Goal: Use online tool/utility: Utilize a website feature to perform a specific function

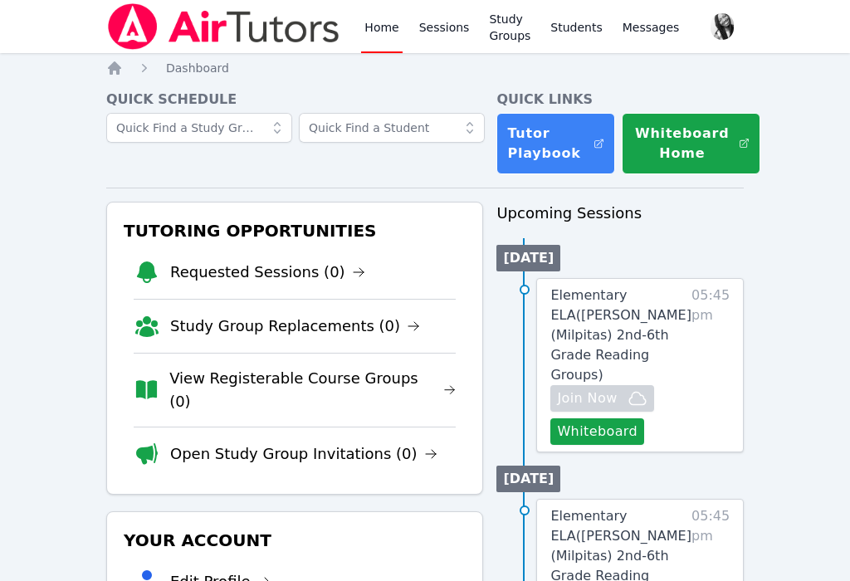
click at [713, 381] on span "05:45 pm" at bounding box center [711, 365] width 38 height 159
click at [634, 292] on span "Elementary ELA ( Pomeroy (Milpitas) 2nd-6th Grade Reading Groups )" at bounding box center [620, 334] width 141 height 95
click at [620, 418] on button "Whiteboard" at bounding box center [597, 431] width 94 height 27
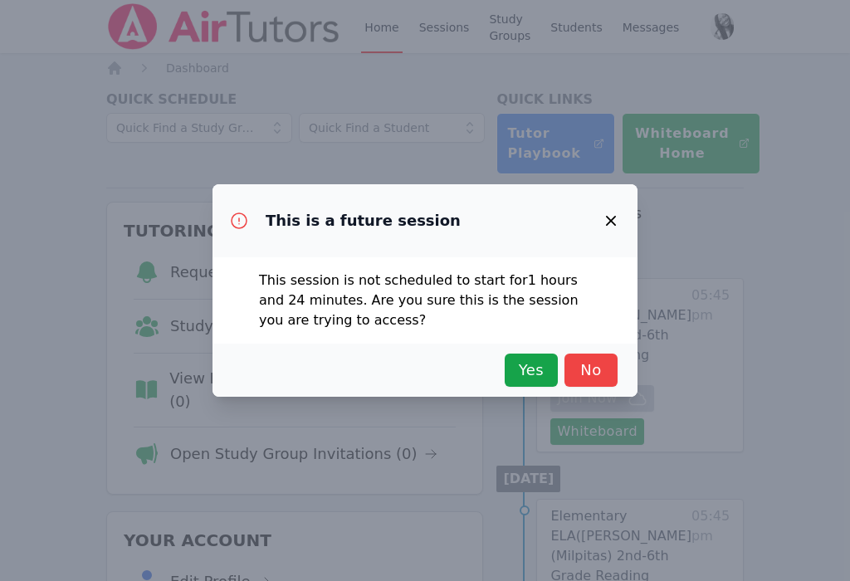
click at [540, 375] on span "Yes" at bounding box center [531, 370] width 37 height 23
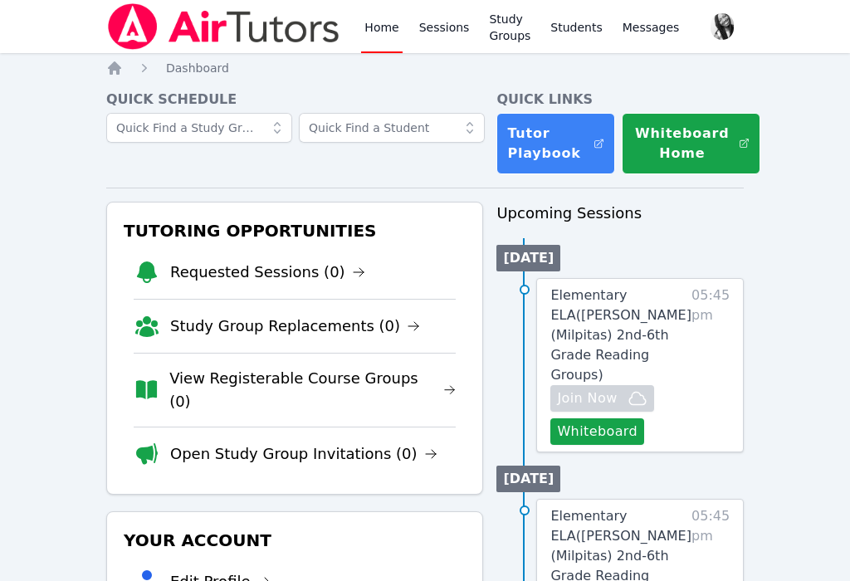
click at [665, 146] on button "Whiteboard Home" at bounding box center [691, 143] width 139 height 61
click at [623, 418] on button "Whiteboard" at bounding box center [597, 431] width 94 height 27
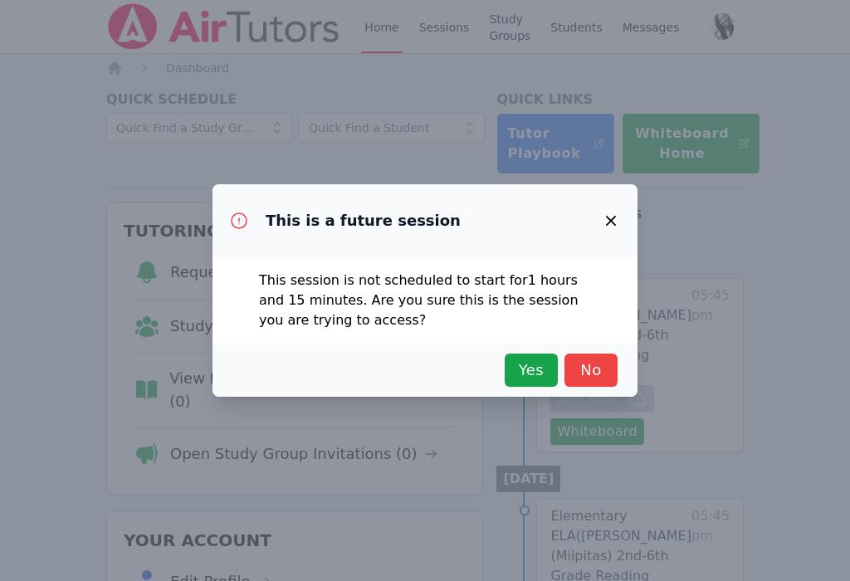
click at [542, 365] on span "Yes" at bounding box center [531, 370] width 37 height 23
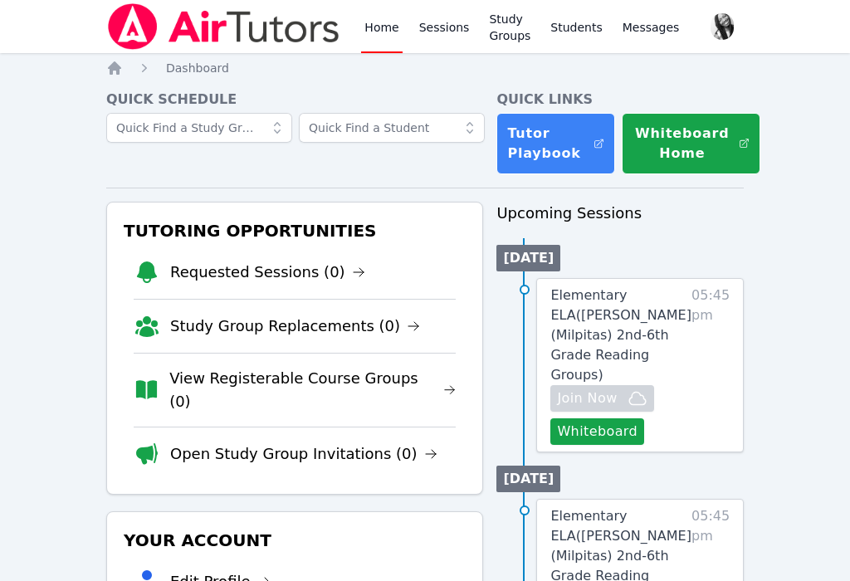
click at [638, 418] on button "Whiteboard" at bounding box center [597, 431] width 94 height 27
